Goal: Task Accomplishment & Management: Use online tool/utility

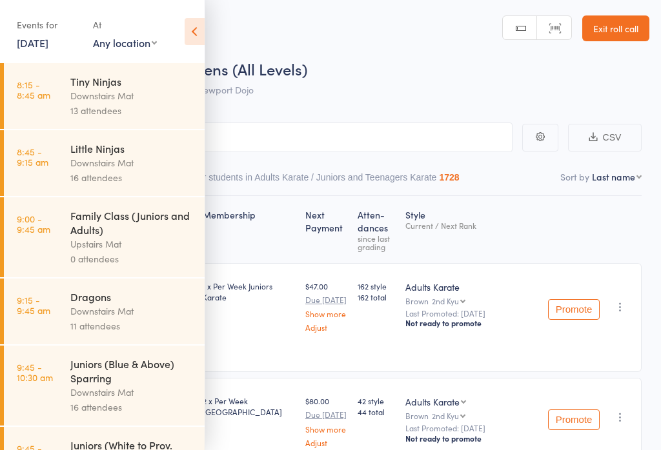
click at [192, 34] on icon at bounding box center [195, 31] width 20 height 27
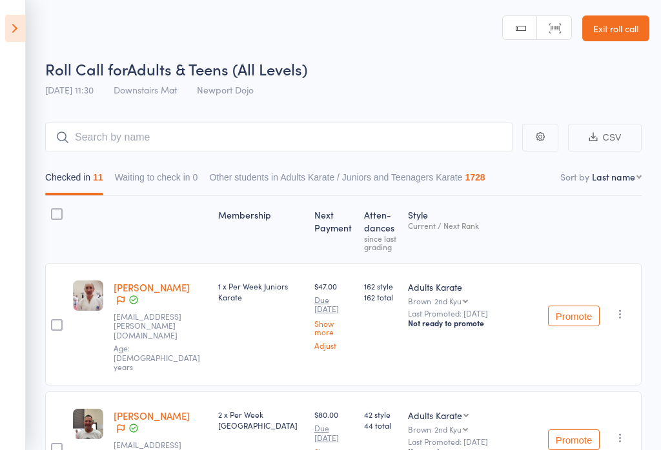
click at [621, 23] on link "Exit roll call" at bounding box center [615, 28] width 67 height 26
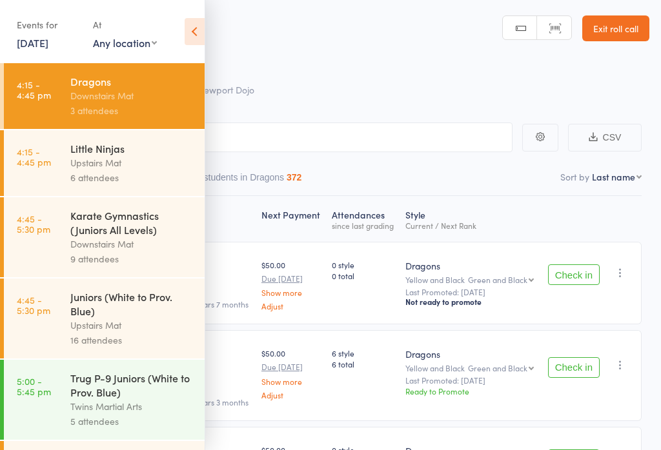
click at [203, 34] on icon at bounding box center [195, 31] width 20 height 27
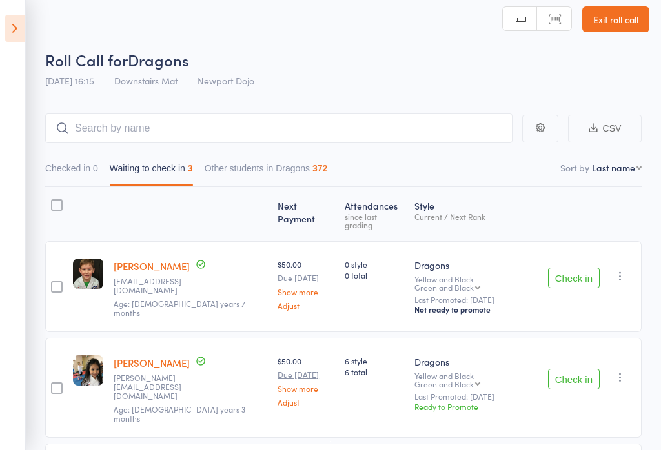
scroll to position [29, 0]
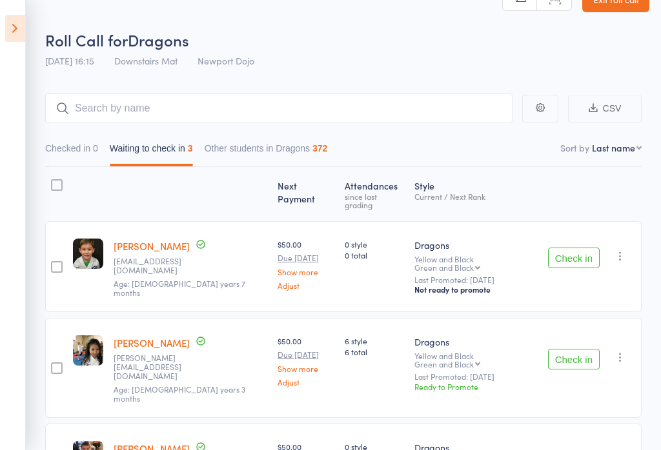
click at [578, 248] on button "Check in" at bounding box center [574, 258] width 52 height 21
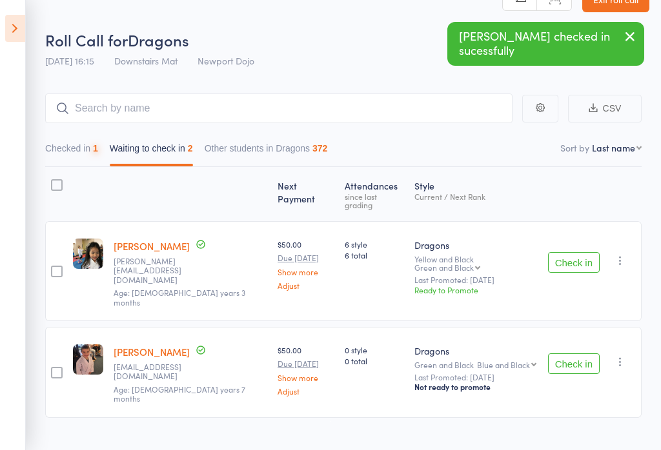
scroll to position [19, 0]
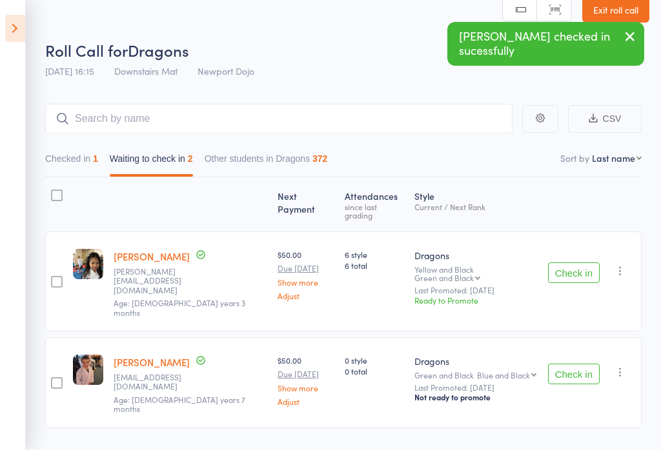
click at [563, 263] on button "Check in" at bounding box center [574, 273] width 52 height 21
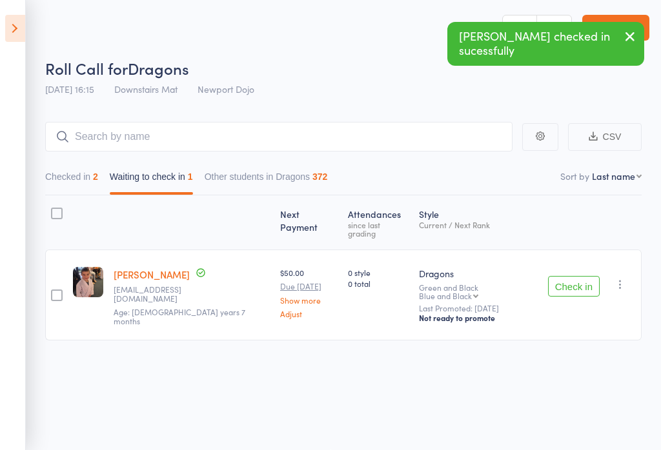
click at [568, 276] on button "Check in" at bounding box center [574, 286] width 52 height 21
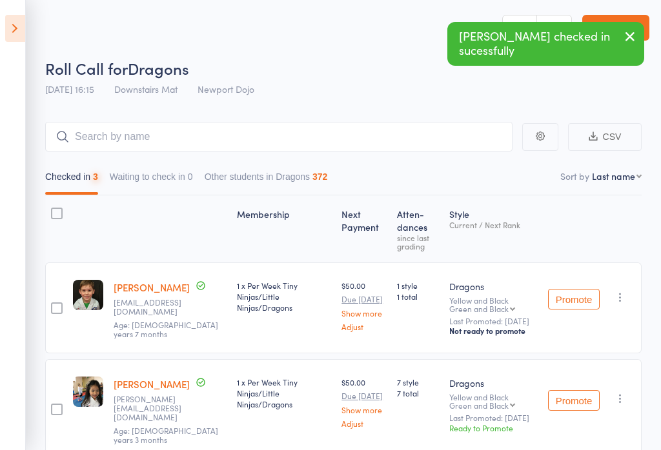
click at [14, 35] on icon at bounding box center [15, 28] width 20 height 27
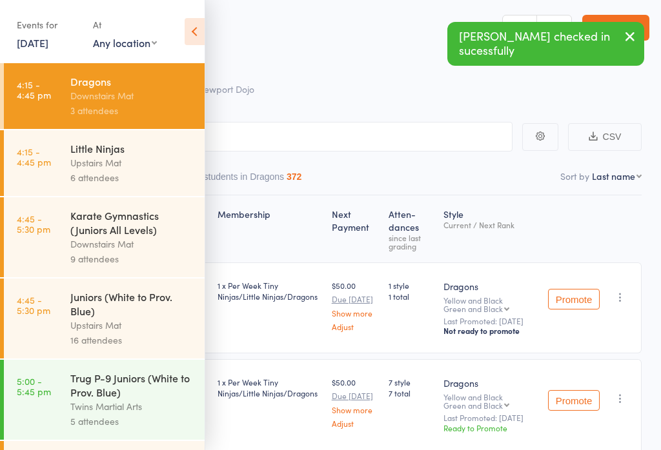
click at [199, 38] on icon at bounding box center [195, 31] width 20 height 27
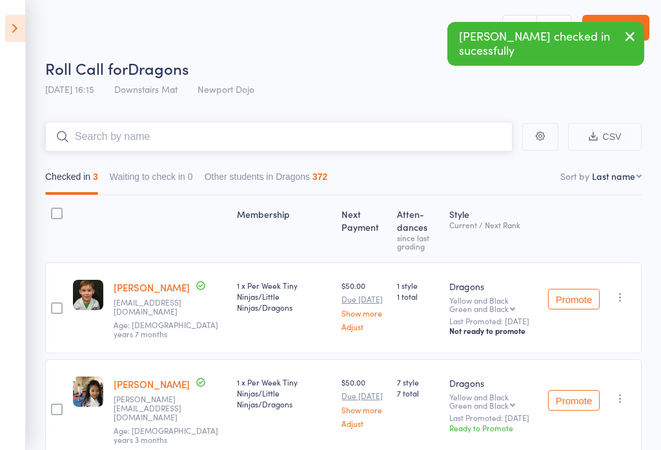
click at [132, 134] on input "search" at bounding box center [278, 137] width 467 height 30
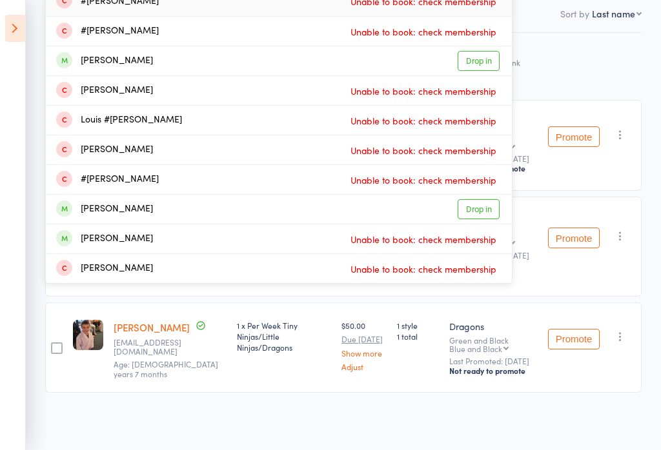
scroll to position [209, 0]
type input "[PERSON_NAME]"
click at [485, 199] on link "Drop in" at bounding box center [478, 209] width 42 height 20
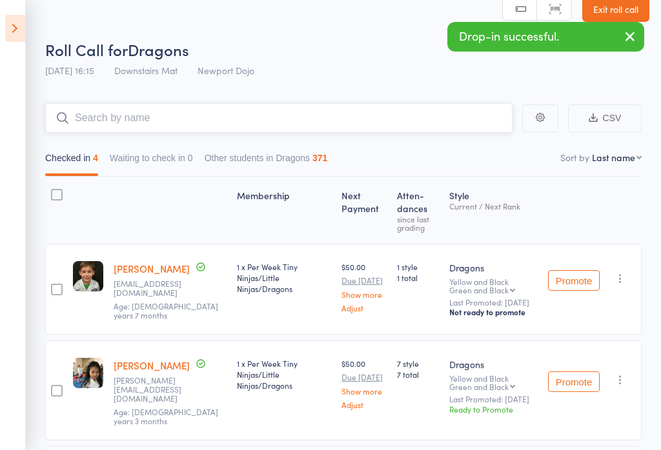
scroll to position [16, 0]
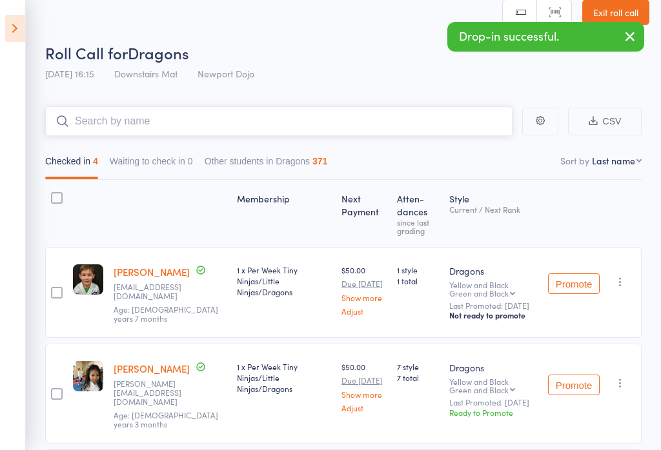
type input "T"
click at [23, 20] on icon at bounding box center [15, 28] width 20 height 27
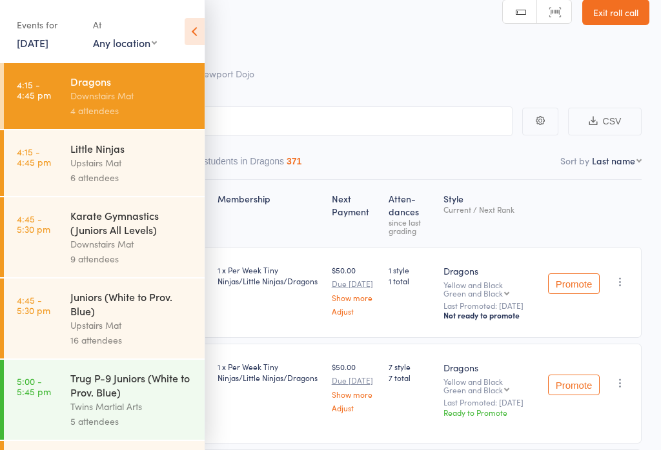
click at [75, 173] on div "6 attendees" at bounding box center [131, 177] width 123 height 15
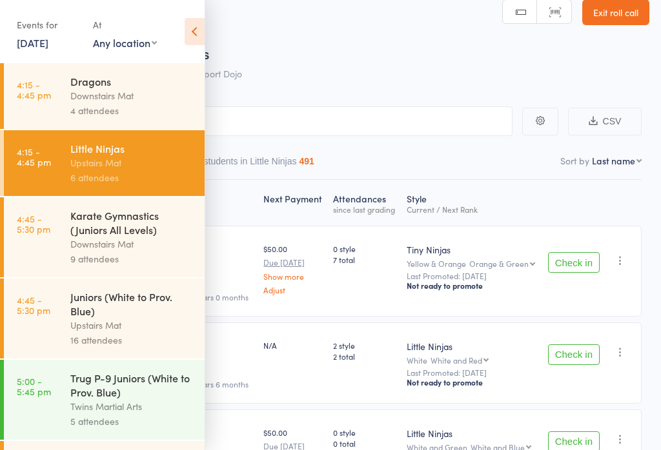
click at [197, 30] on icon at bounding box center [195, 31] width 20 height 27
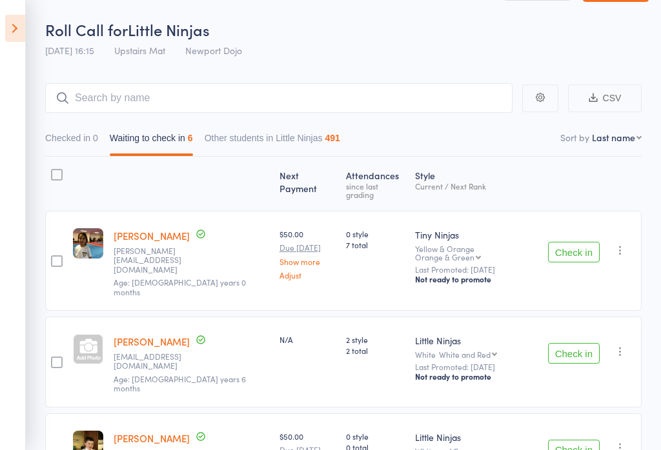
scroll to position [41, 0]
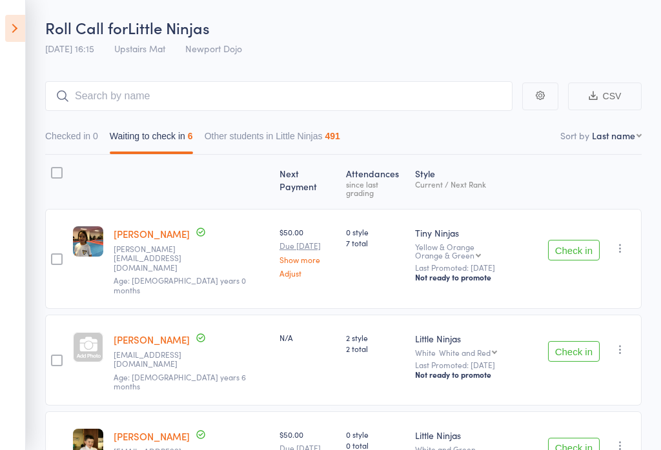
click at [570, 241] on button "Check in" at bounding box center [574, 250] width 52 height 21
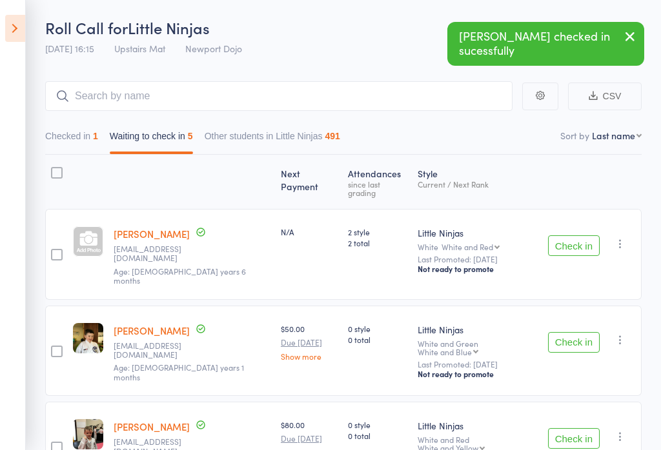
click at [561, 240] on button "Check in" at bounding box center [574, 245] width 52 height 21
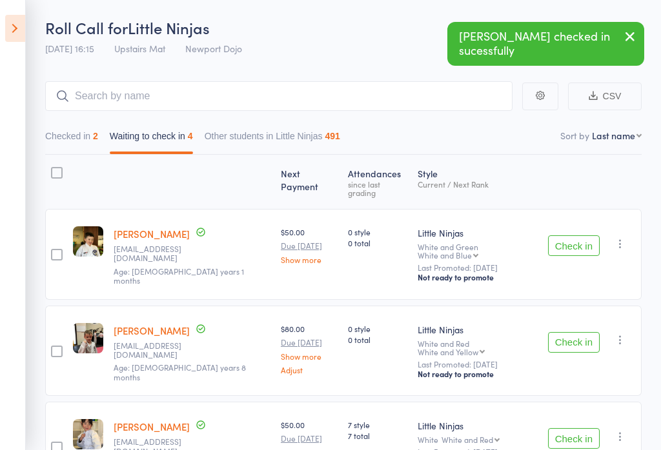
click at [569, 235] on button "Check in" at bounding box center [574, 245] width 52 height 21
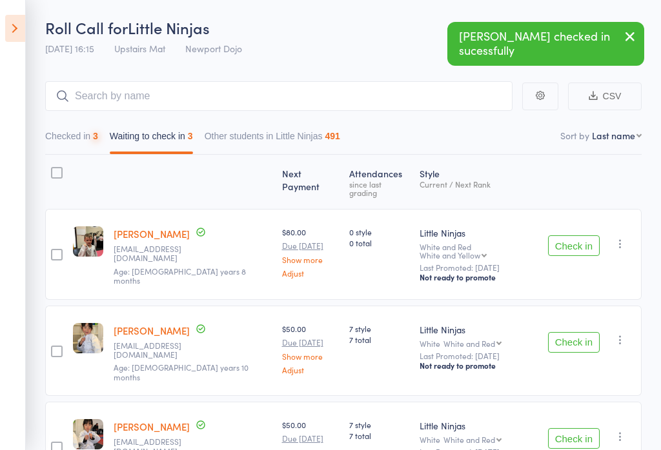
click at [561, 241] on button "Check in" at bounding box center [574, 245] width 52 height 21
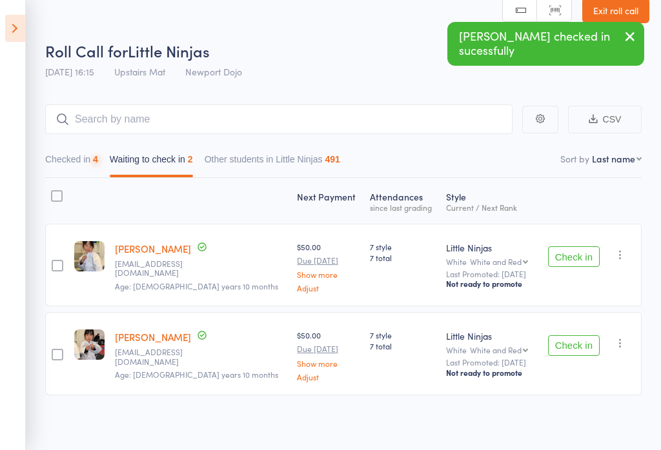
scroll to position [19, 0]
click at [580, 263] on button "Check in" at bounding box center [574, 256] width 52 height 21
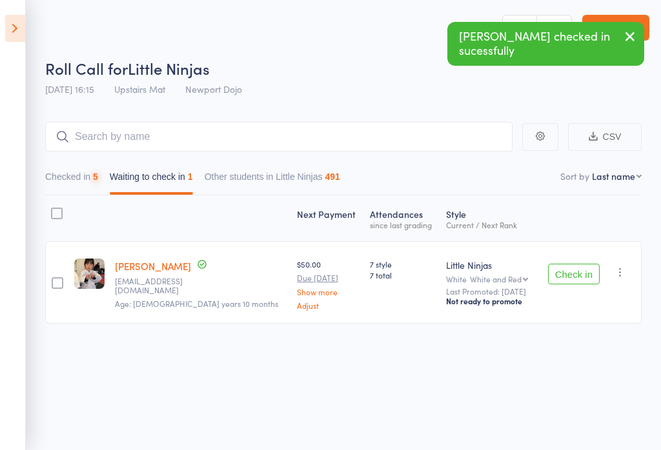
scroll to position [1, 0]
click at [570, 283] on button "Check in" at bounding box center [574, 274] width 52 height 21
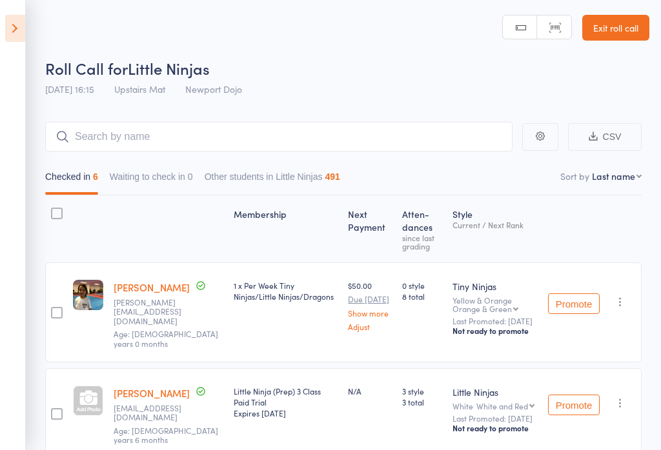
click at [14, 31] on icon at bounding box center [15, 28] width 20 height 27
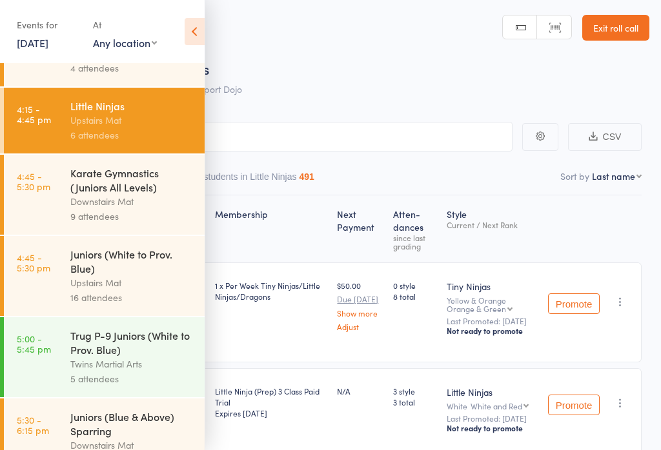
scroll to position [48, 0]
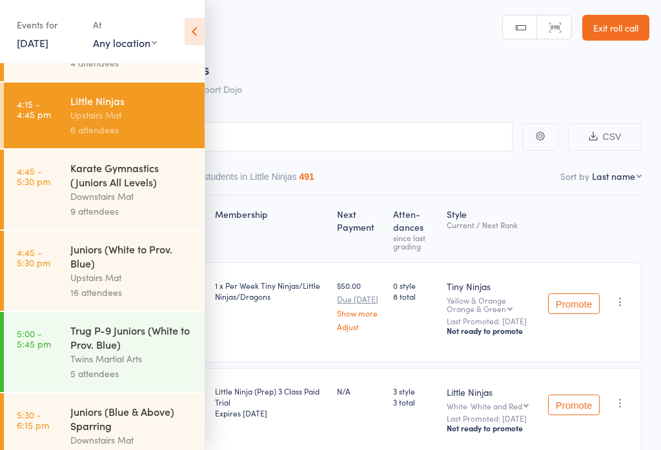
click at [70, 199] on link "4:45 - 5:30 pm Karate Gymnastics (Juniors All Levels) Downstairs Mat 9 attendees" at bounding box center [104, 190] width 201 height 80
click at [63, 283] on link "4:45 - 5:30 pm Juniors (White to Prov. Blue) Upstairs Mat 16 attendees" at bounding box center [104, 271] width 201 height 80
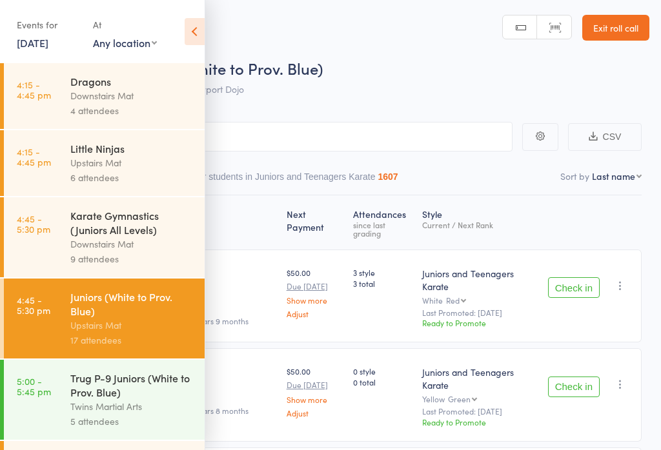
click at [197, 34] on icon at bounding box center [195, 31] width 20 height 27
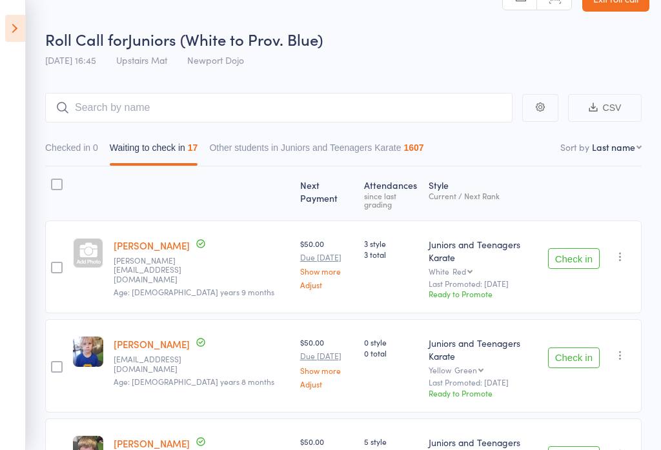
scroll to position [31, 0]
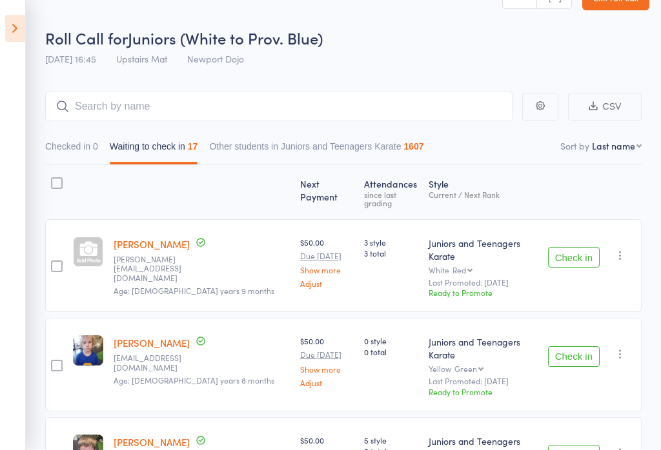
click at [574, 250] on button "Check in" at bounding box center [574, 257] width 52 height 21
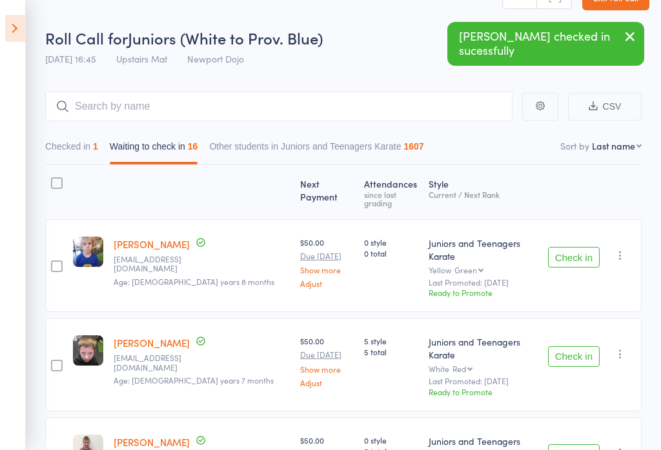
scroll to position [53, 0]
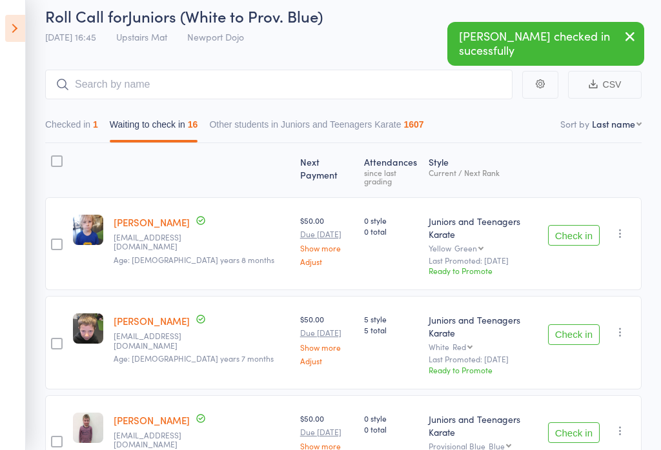
click at [563, 228] on button "Check in" at bounding box center [574, 235] width 52 height 21
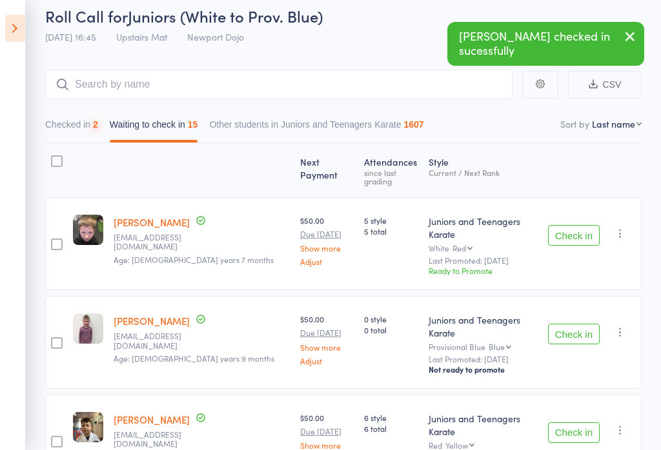
click at [556, 229] on button "Check in" at bounding box center [574, 235] width 52 height 21
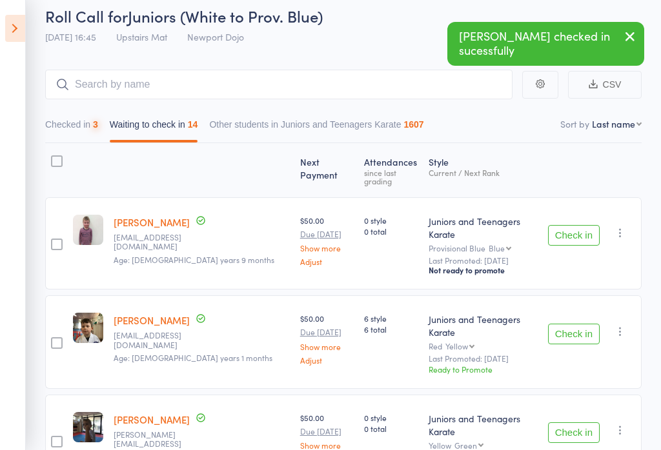
click at [557, 229] on button "Check in" at bounding box center [574, 235] width 52 height 21
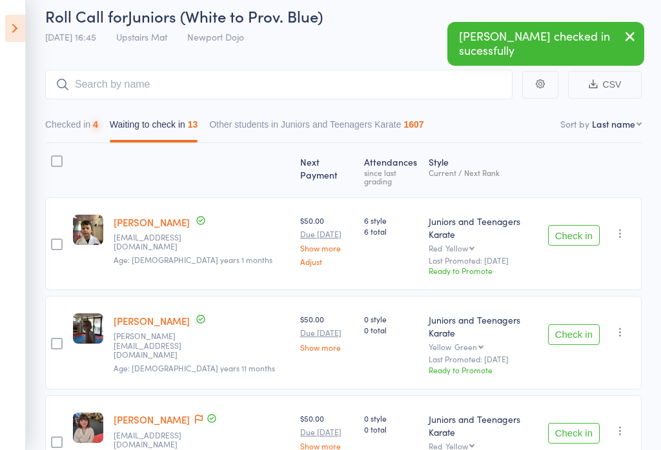
click at [556, 229] on button "Check in" at bounding box center [574, 235] width 52 height 21
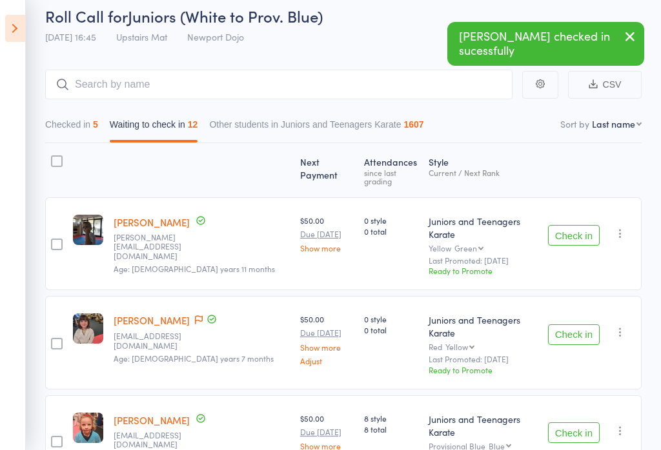
click at [564, 226] on button "Check in" at bounding box center [574, 235] width 52 height 21
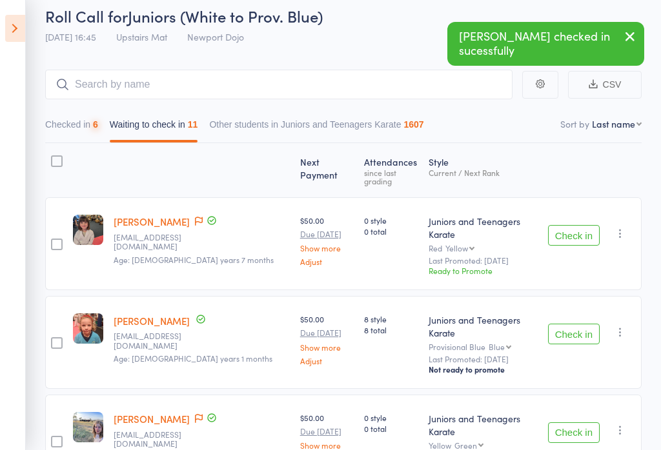
click at [565, 228] on button "Check in" at bounding box center [574, 235] width 52 height 21
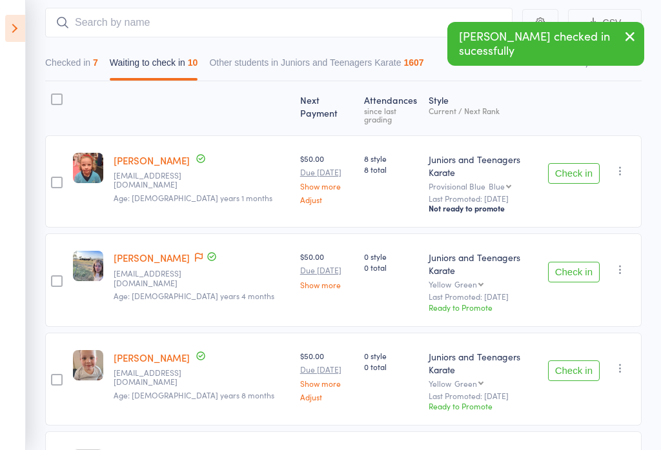
scroll to position [119, 0]
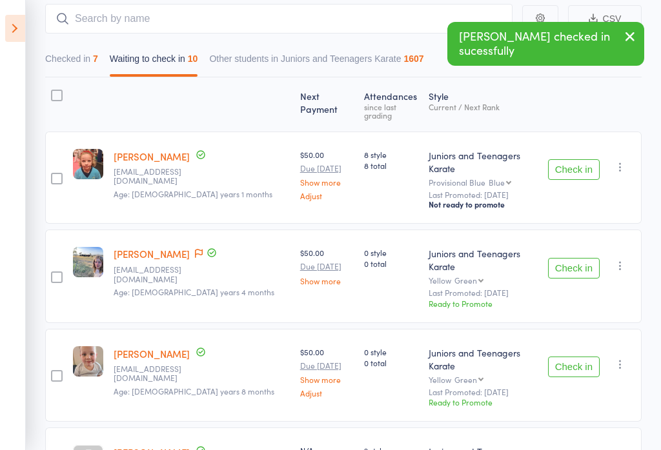
click at [557, 258] on button "Check in" at bounding box center [574, 268] width 52 height 21
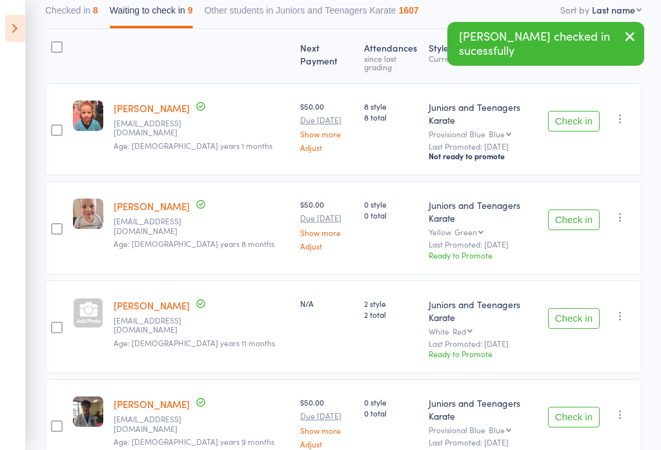
scroll to position [168, 0]
click at [568, 308] on button "Check in" at bounding box center [574, 318] width 52 height 21
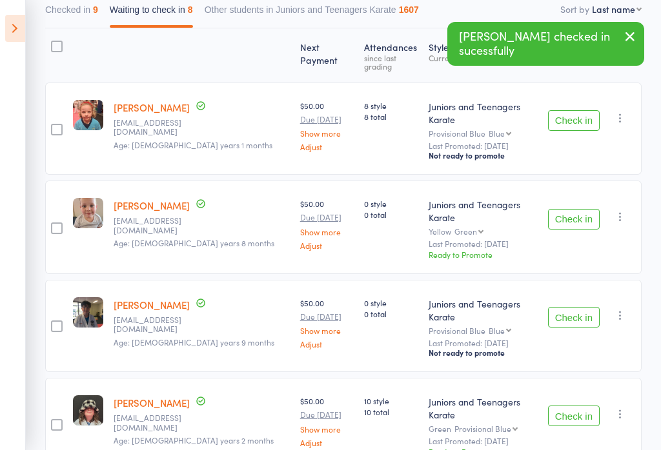
click at [561, 307] on button "Check in" at bounding box center [574, 317] width 52 height 21
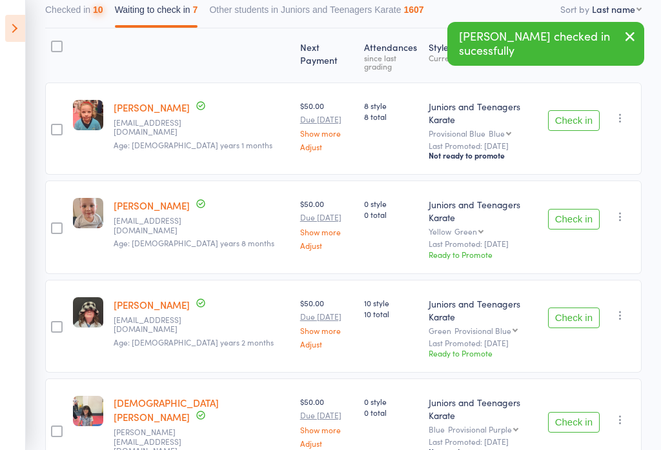
click at [557, 308] on button "Check in" at bounding box center [574, 318] width 52 height 21
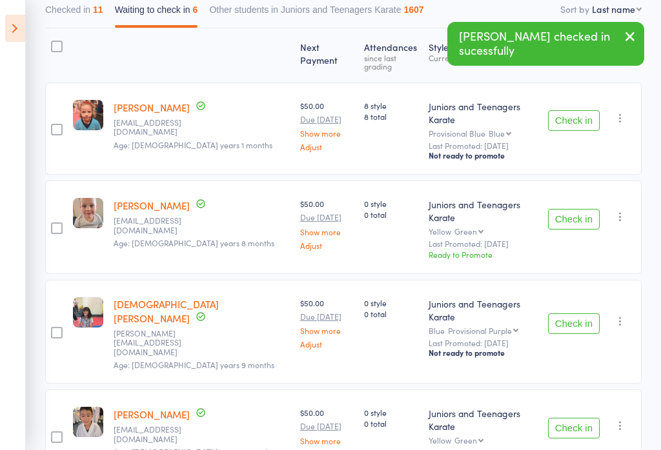
click at [558, 314] on button "Check in" at bounding box center [574, 324] width 52 height 21
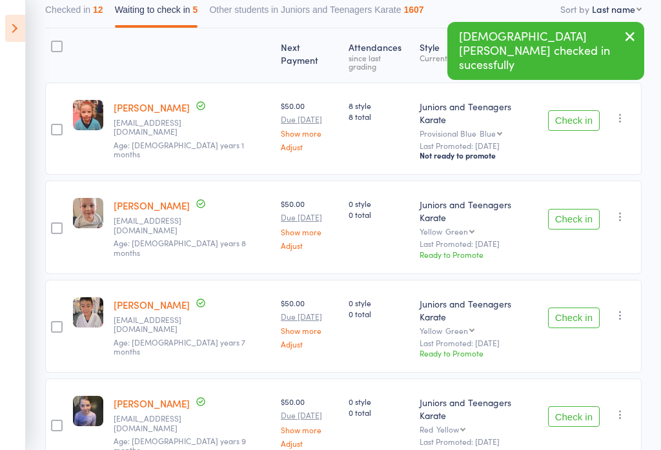
click at [561, 308] on button "Check in" at bounding box center [574, 318] width 52 height 21
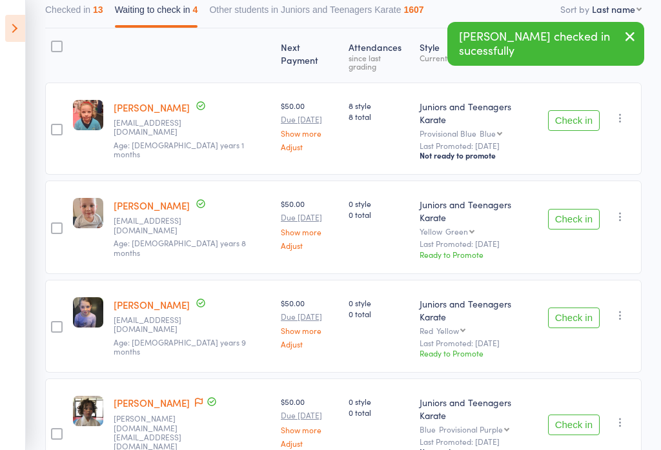
click at [570, 308] on button "Check in" at bounding box center [574, 318] width 52 height 21
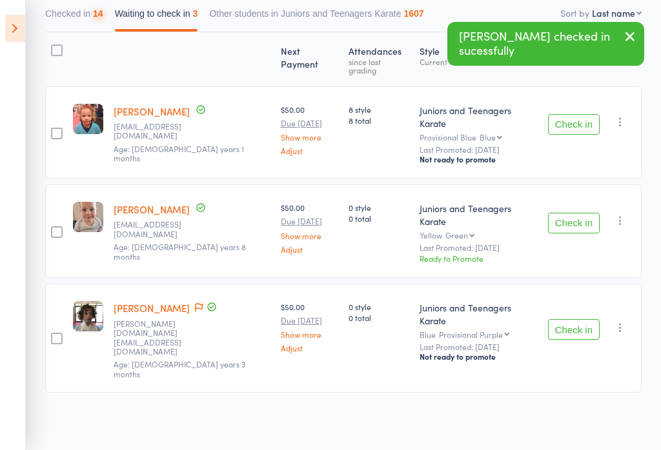
scroll to position [88, 0]
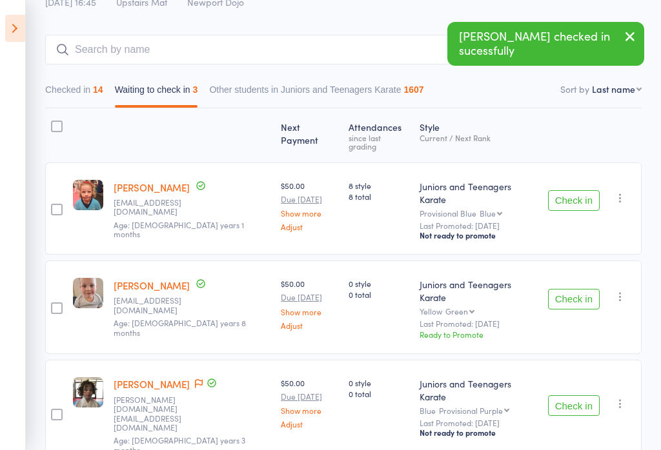
click at [576, 396] on button "Check in" at bounding box center [574, 406] width 52 height 21
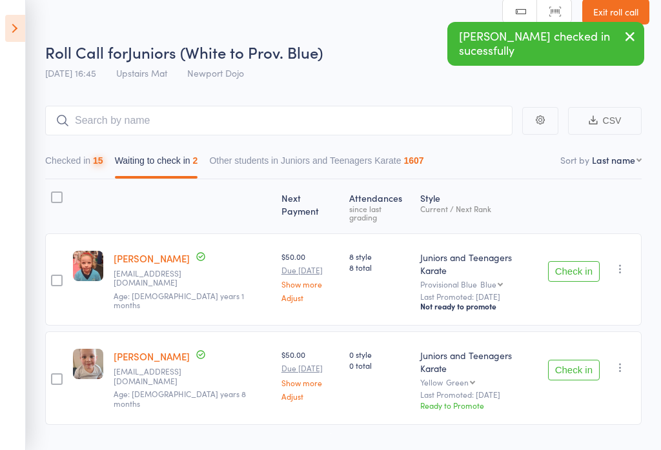
scroll to position [19, 0]
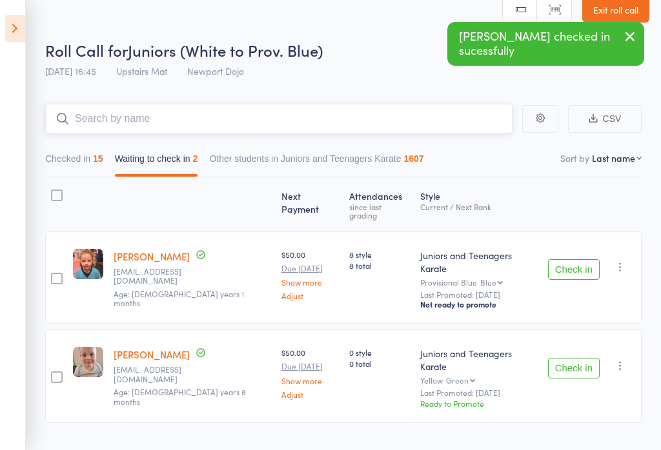
click at [120, 109] on input "search" at bounding box center [278, 119] width 467 height 30
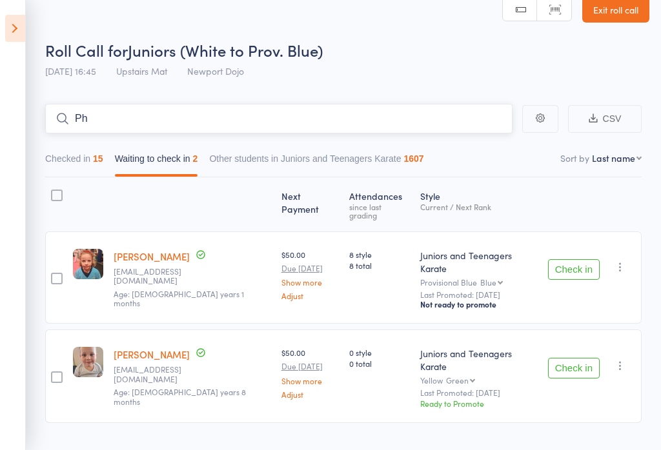
type input "P"
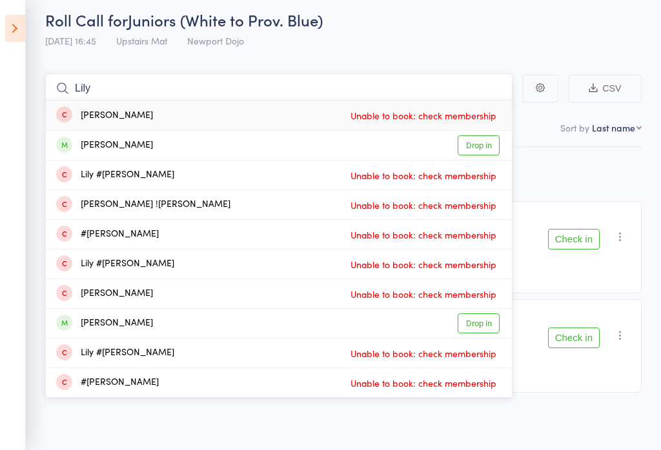
scroll to position [275, 0]
type input "Lily"
click at [484, 314] on link "Drop in" at bounding box center [478, 324] width 42 height 20
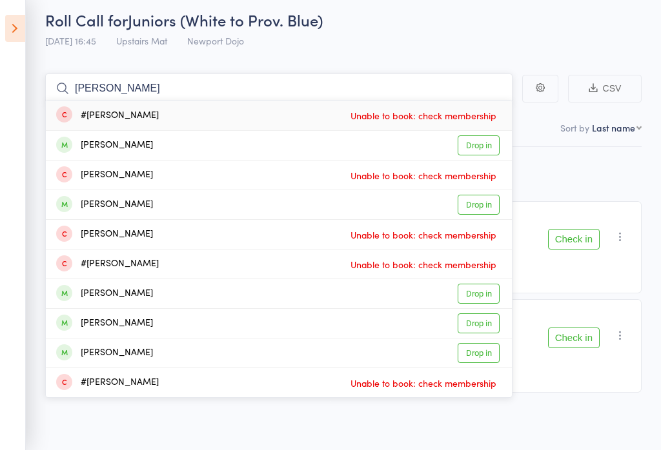
scroll to position [275, 0]
type input "[PERSON_NAME]"
click at [479, 314] on link "Drop in" at bounding box center [478, 324] width 42 height 20
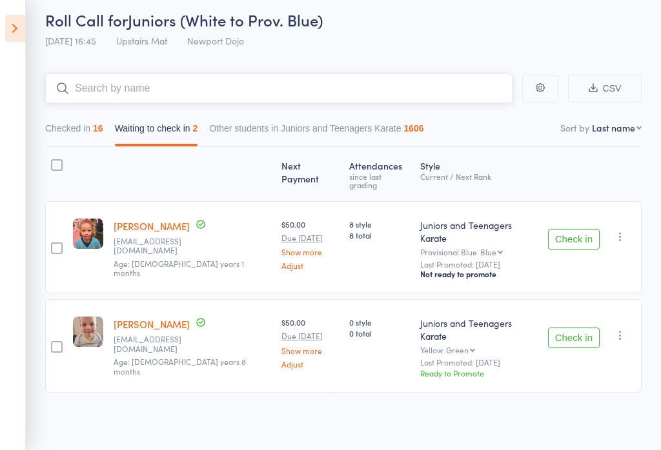
scroll to position [19, 0]
